Goal: Information Seeking & Learning: Find specific fact

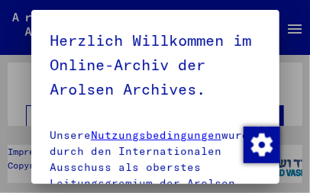
type input "*********"
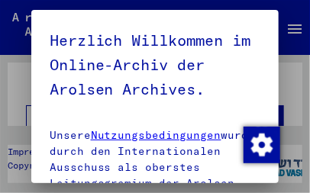
click at [251, 111] on yv-its-agree-protection-component "Herzlich Willkommen im Online-Archiv der Arolsen Archives. Unsere Nutzungsbedin…" at bounding box center [155, 134] width 211 height 213
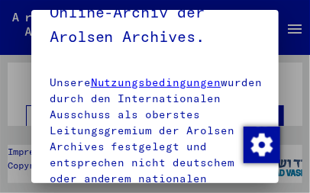
scroll to position [76, 0]
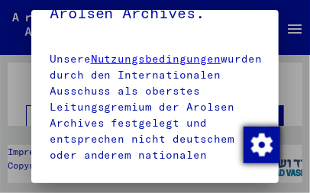
click at [261, 150] on img "Zustimmung ändern" at bounding box center [261, 145] width 37 height 37
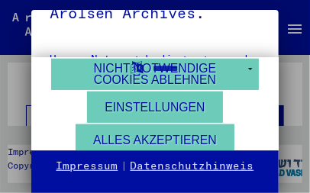
scroll to position [146, 0]
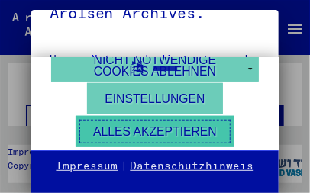
click at [195, 127] on button "Alles akzeptieren" at bounding box center [154, 131] width 159 height 31
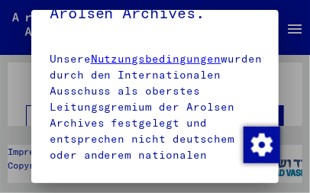
click at [165, 151] on p "Unsere Nutzungsbedingungen wurden durch den Internationalen Ausschuss als obers…" at bounding box center [155, 115] width 211 height 128
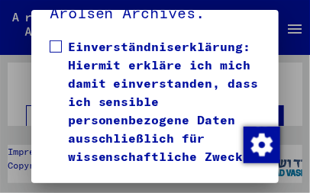
scroll to position [743, 0]
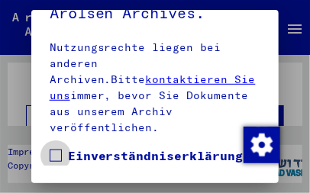
click at [52, 149] on span at bounding box center [56, 155] width 12 height 12
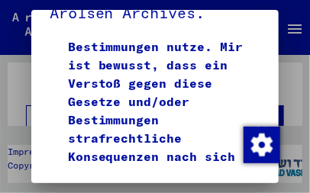
scroll to position [0, 0]
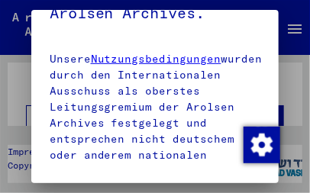
click at [252, 165] on mat-dialog-container "Herzlich Willkommen im Online-Archiv der Arolsen Archives. Unsere Nutzungsbedin…" at bounding box center [155, 97] width 248 height 174
click at [219, 157] on p "Unsere Nutzungsbedingungen wurden durch den Internationalen Ausschuss als obers…" at bounding box center [155, 115] width 211 height 128
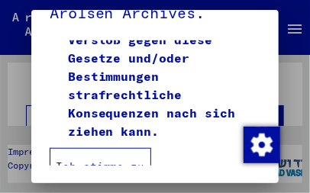
scroll to position [1080, 0]
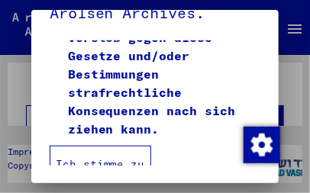
click at [119, 152] on button "Ich stimme zu" at bounding box center [100, 164] width 101 height 37
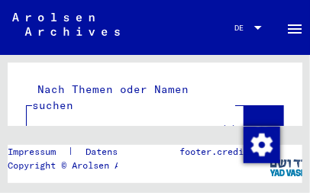
click at [136, 121] on input "*********" at bounding box center [122, 129] width 172 height 16
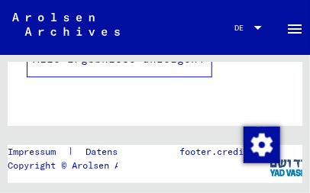
scroll to position [428, 0]
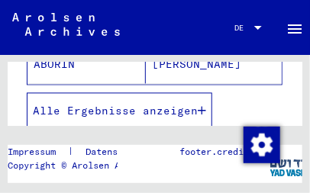
click at [171, 104] on span "Alle Ergebnisse anzeigen" at bounding box center [115, 111] width 165 height 14
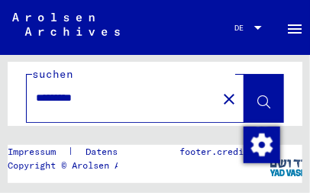
scroll to position [0, 0]
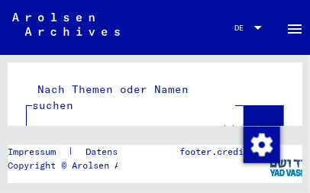
click at [257, 127] on icon at bounding box center [263, 133] width 13 height 13
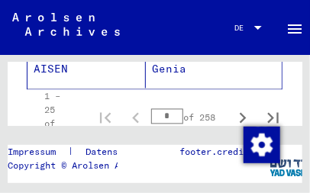
scroll to position [1195, 0]
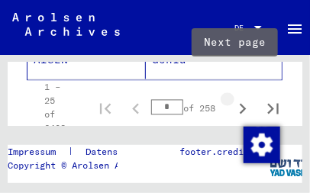
click at [239, 104] on icon "Next page" at bounding box center [242, 109] width 7 height 11
click at [241, 100] on icon "Next page" at bounding box center [242, 108] width 21 height 21
type input "*"
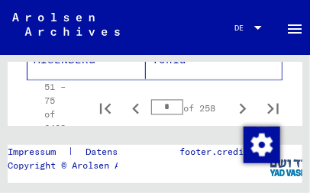
click at [83, 107] on div "51 – 75 of 6428 * of 258" at bounding box center [157, 108] width 262 height 55
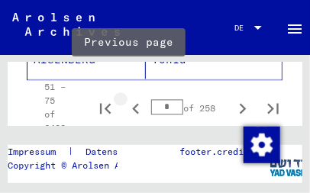
click at [132, 104] on icon "Previous page" at bounding box center [135, 109] width 7 height 11
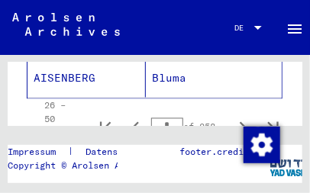
scroll to position [1182, 0]
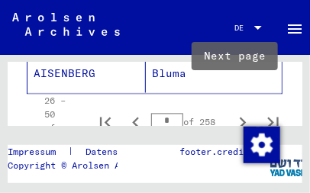
click at [233, 112] on icon "Next page" at bounding box center [242, 122] width 21 height 21
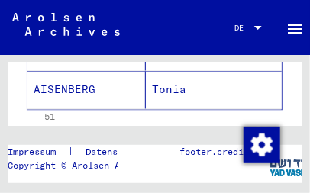
scroll to position [1184, 0]
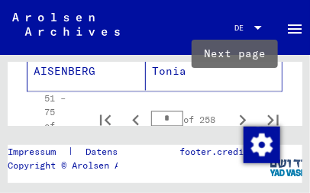
click at [239, 115] on icon "Next page" at bounding box center [242, 120] width 7 height 11
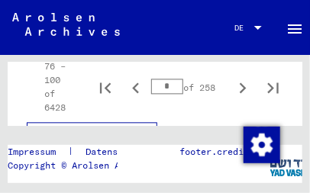
scroll to position [1202, 0]
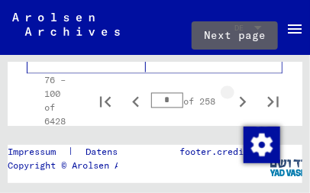
click at [239, 97] on icon "Next page" at bounding box center [242, 102] width 7 height 11
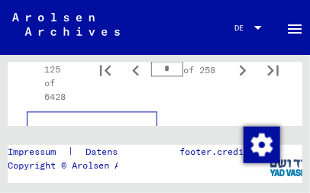
scroll to position [1186, 0]
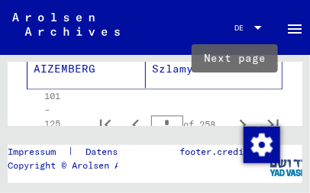
click at [239, 120] on icon "Next page" at bounding box center [242, 125] width 7 height 11
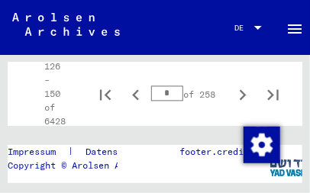
scroll to position [1202, 0]
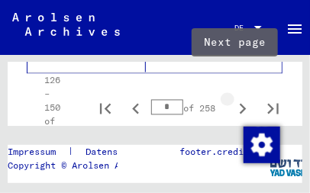
click at [239, 104] on icon "Next page" at bounding box center [242, 109] width 7 height 11
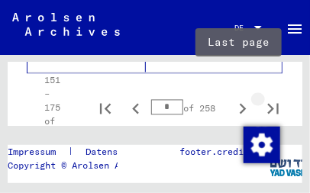
click at [268, 104] on icon "Last page" at bounding box center [273, 109] width 11 height 11
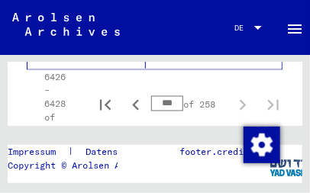
scroll to position [365, 0]
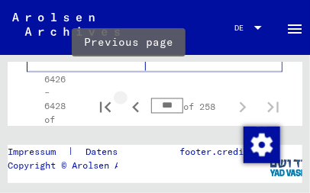
click at [130, 97] on icon "Previous page" at bounding box center [135, 107] width 21 height 21
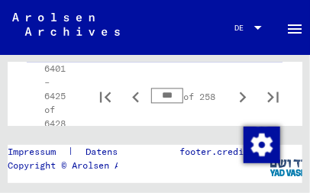
scroll to position [1205, 0]
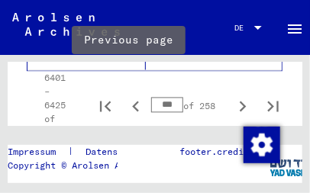
click at [128, 96] on icon "Previous page" at bounding box center [135, 106] width 21 height 21
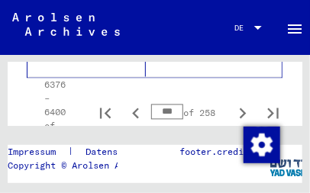
scroll to position [1207, 0]
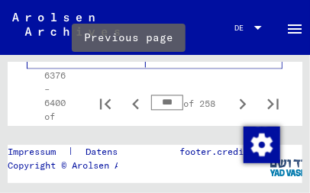
click at [127, 94] on icon "Previous page" at bounding box center [135, 104] width 21 height 21
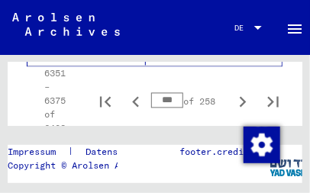
scroll to position [1205, 0]
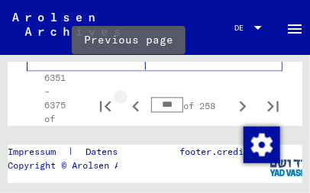
click at [132, 101] on icon "Previous page" at bounding box center [135, 106] width 7 height 11
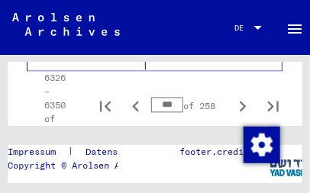
click at [132, 101] on icon "Previous page" at bounding box center [135, 106] width 7 height 11
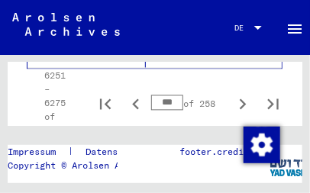
scroll to position [1179, 0]
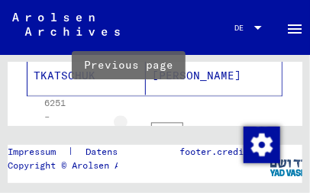
click at [132, 127] on icon "Previous page" at bounding box center [135, 132] width 7 height 11
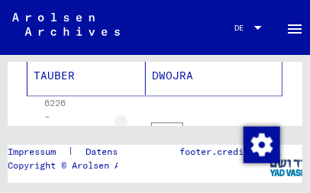
click at [132, 127] on icon "Previous page" at bounding box center [135, 132] width 7 height 11
click at [126, 121] on icon "Previous page" at bounding box center [135, 131] width 21 height 21
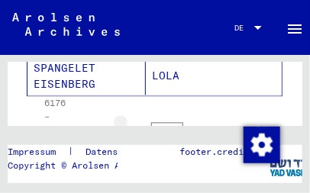
click at [126, 121] on icon "Previous page" at bounding box center [135, 131] width 21 height 21
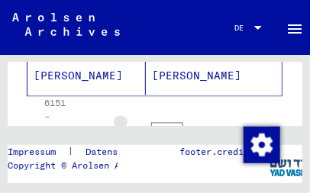
click at [126, 121] on icon "Previous page" at bounding box center [135, 131] width 21 height 21
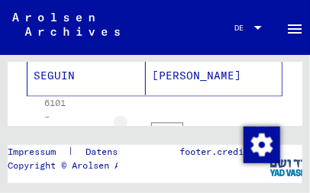
click at [126, 121] on icon "Previous page" at bounding box center [135, 131] width 21 height 21
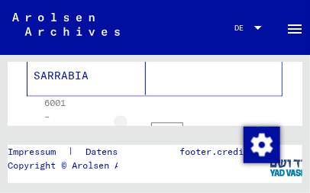
click at [126, 121] on icon "Previous page" at bounding box center [135, 131] width 21 height 21
click at [132, 127] on icon "Previous page" at bounding box center [135, 132] width 7 height 11
type input "***"
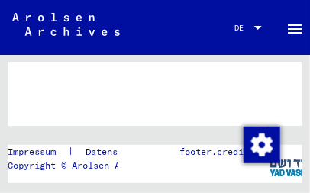
click at [126, 113] on button "Alle Ergebnisse anzeigen" at bounding box center [119, 117] width 185 height 37
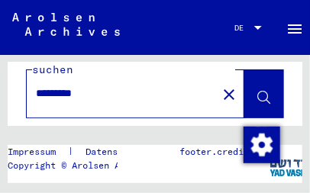
scroll to position [0, 0]
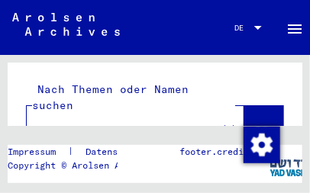
click at [116, 121] on input "*********" at bounding box center [122, 129] width 172 height 16
type input "**********"
click at [257, 127] on icon at bounding box center [263, 133] width 13 height 13
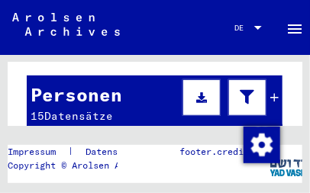
scroll to position [173, 0]
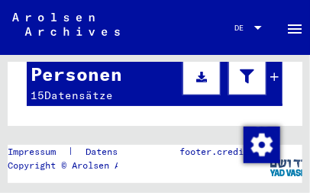
click at [288, 82] on yv-its-grid-expansion-panel "Personen 15 Datensätze Nachname Vorname AJZENBERG Beniek AJZENBERG Beniek AJZEN…" at bounding box center [155, 86] width 294 height 63
click at [287, 82] on yv-its-grid-expansion-panel "Personen 15 Datensätze Nachname Vorname AJZENBERG Beniek AJZENBERG Beniek AJZEN…" at bounding box center [155, 86] width 294 height 63
click at [106, 88] on span "Datensätze" at bounding box center [78, 95] width 69 height 14
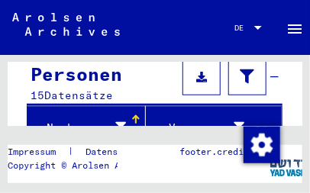
click at [57, 120] on div "Nachname" at bounding box center [80, 128] width 92 height 16
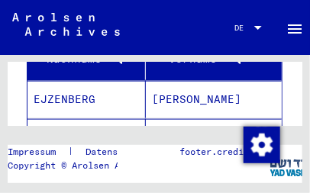
scroll to position [246, 0]
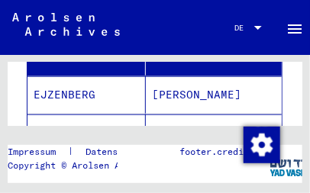
click at [158, 79] on mat-cell "[PERSON_NAME]" at bounding box center [214, 94] width 136 height 37
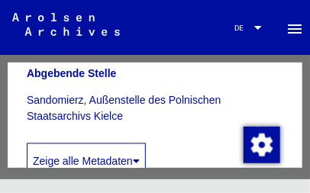
scroll to position [406, 0]
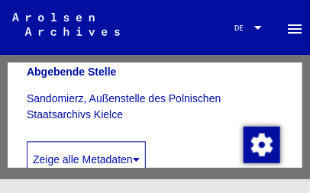
click at [300, 93] on div "1 Inhaftierungsdokumente / 1.2 Verschiedenes / 1.2.1 Deportationen und Transpor…" at bounding box center [155, 141] width 310 height 172
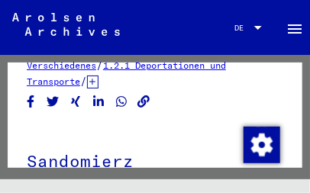
scroll to position [0, 0]
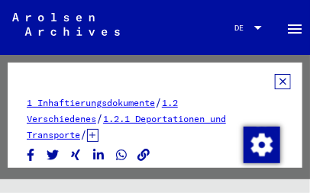
click at [77, 119] on icon at bounding box center [63, 131] width 38 height 61
